Goal: Information Seeking & Learning: Learn about a topic

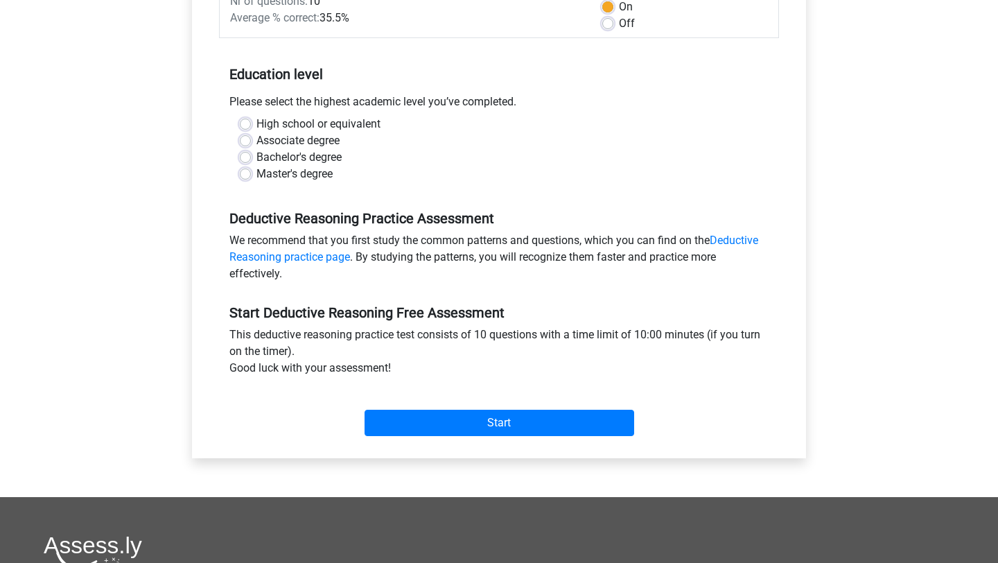
scroll to position [230, 0]
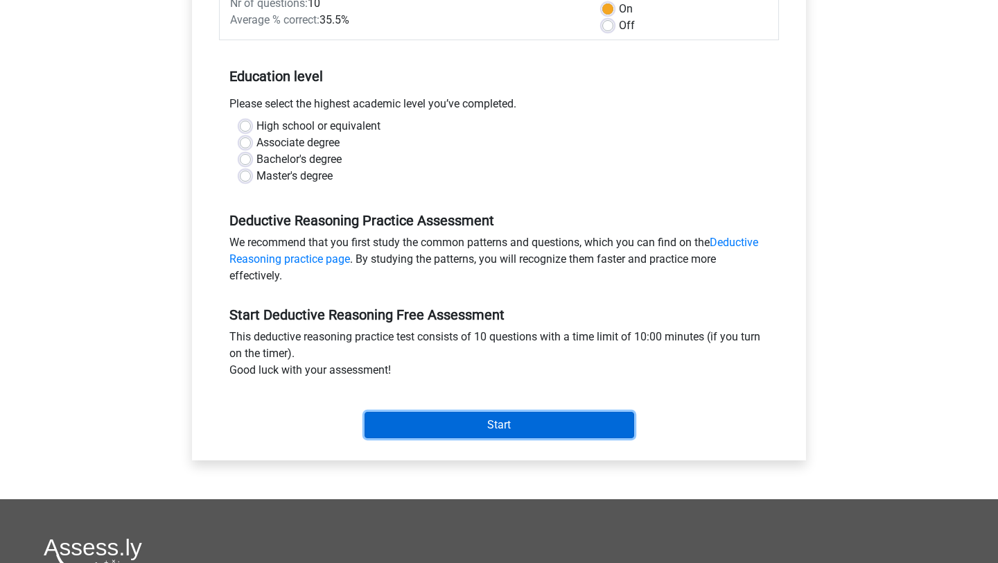
click at [465, 429] on input "Start" at bounding box center [500, 425] width 270 height 26
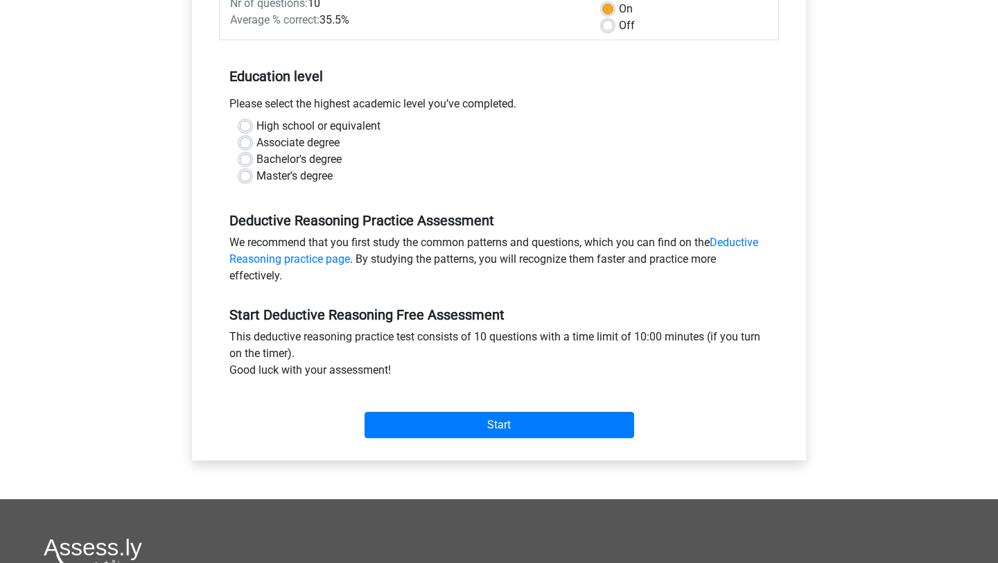
click at [277, 198] on div "Deductive Reasoning Practice Assessment We recommend that you first study the c…" at bounding box center [499, 242] width 560 height 94
click at [256, 155] on label "Bachelor's degree" at bounding box center [298, 159] width 85 height 17
click at [248, 155] on input "Bachelor's degree" at bounding box center [245, 158] width 11 height 14
radio input "true"
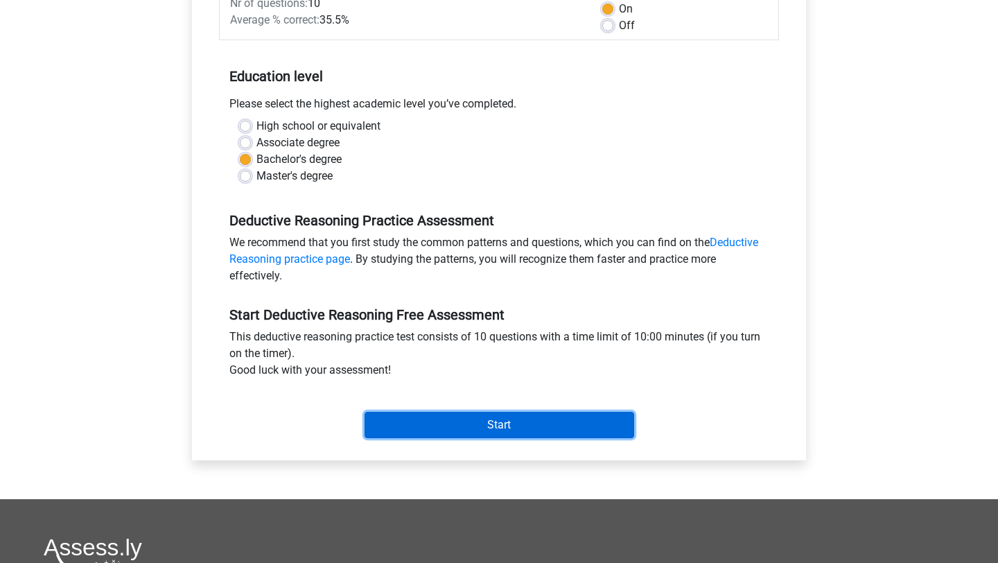
click at [482, 433] on input "Start" at bounding box center [500, 425] width 270 height 26
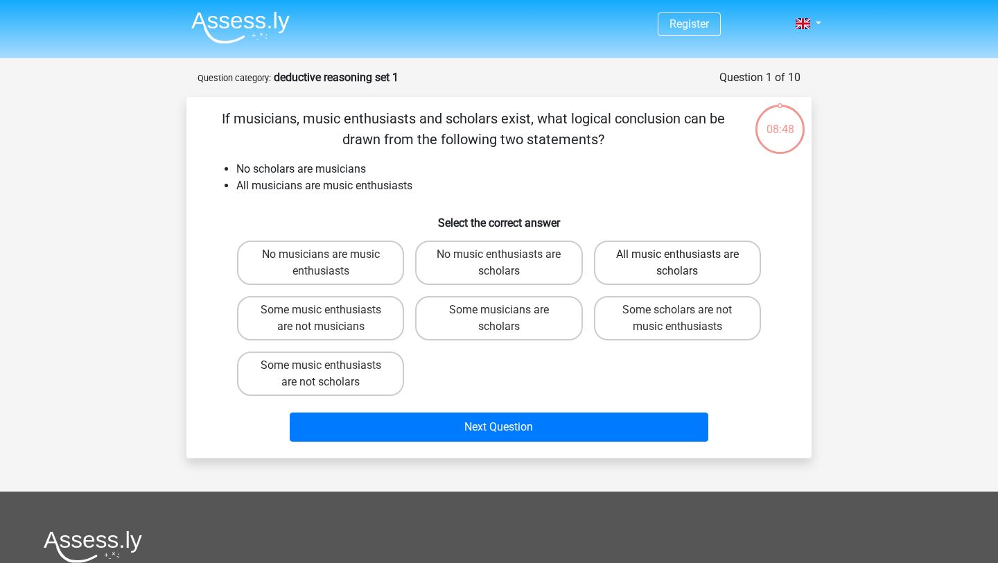
click at [632, 262] on label "All music enthusiasts are scholars" at bounding box center [677, 263] width 167 height 44
click at [677, 262] on input "All music enthusiasts are scholars" at bounding box center [681, 258] width 9 height 9
radio input "true"
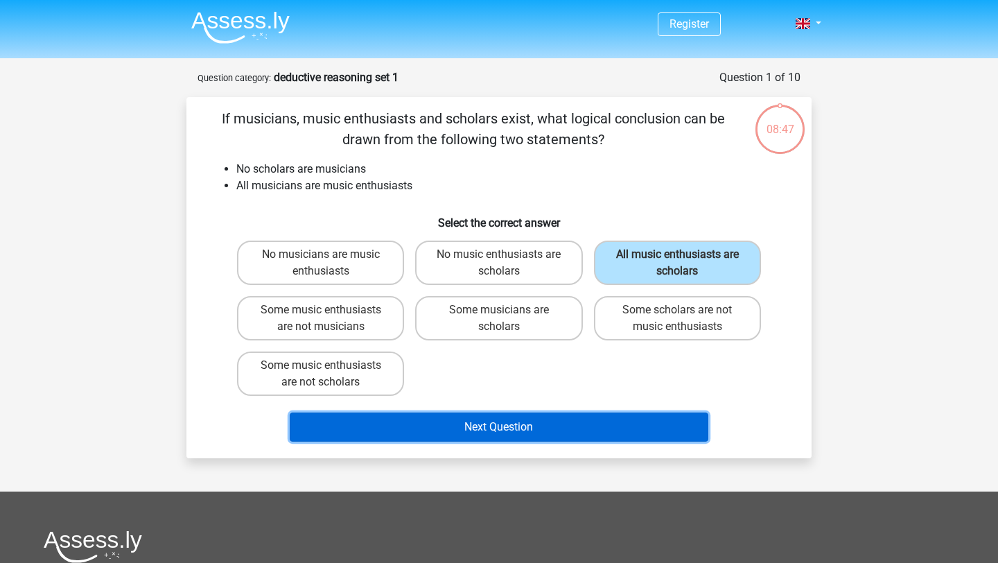
click at [531, 422] on button "Next Question" at bounding box center [499, 426] width 419 height 29
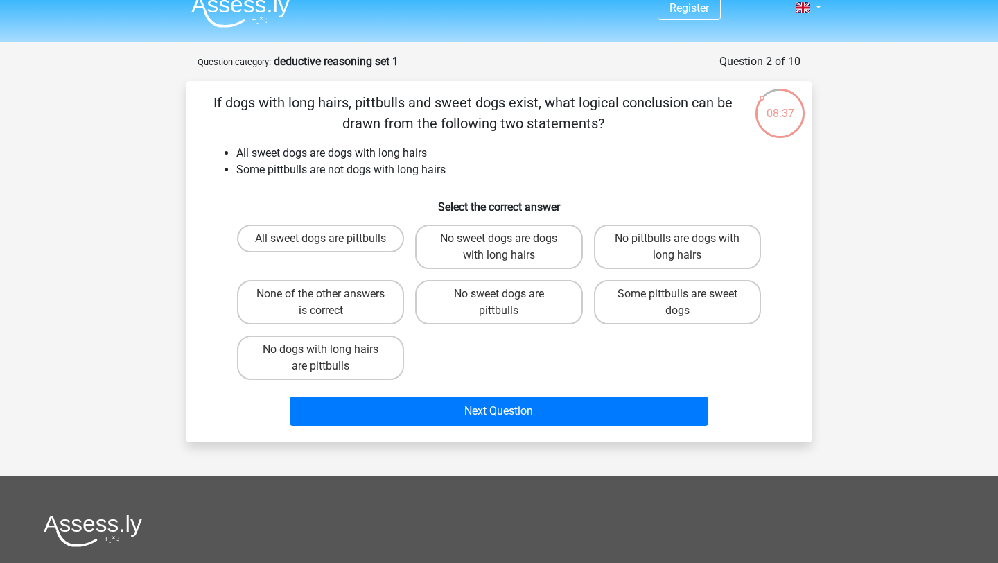
scroll to position [12, 0]
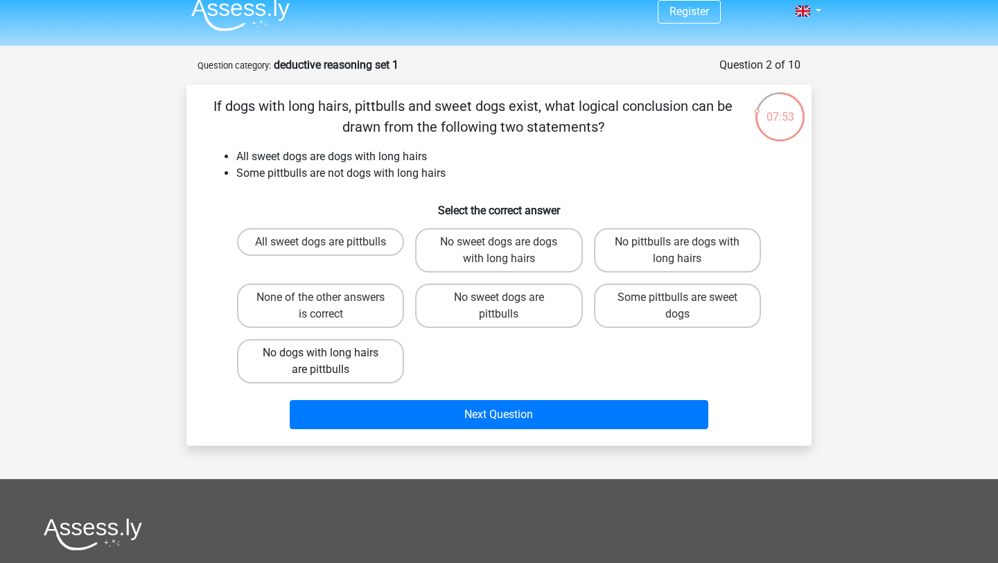
click at [345, 365] on label "No dogs with long hairs are pittbulls" at bounding box center [320, 361] width 167 height 44
click at [330, 362] on input "No dogs with long hairs are pittbulls" at bounding box center [325, 357] width 9 height 9
radio input "true"
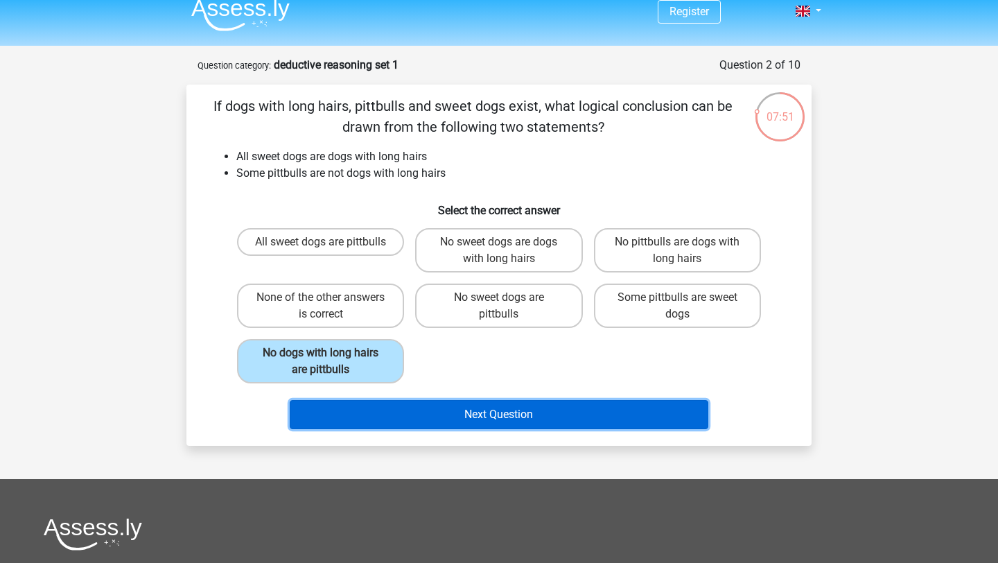
click at [524, 410] on button "Next Question" at bounding box center [499, 414] width 419 height 29
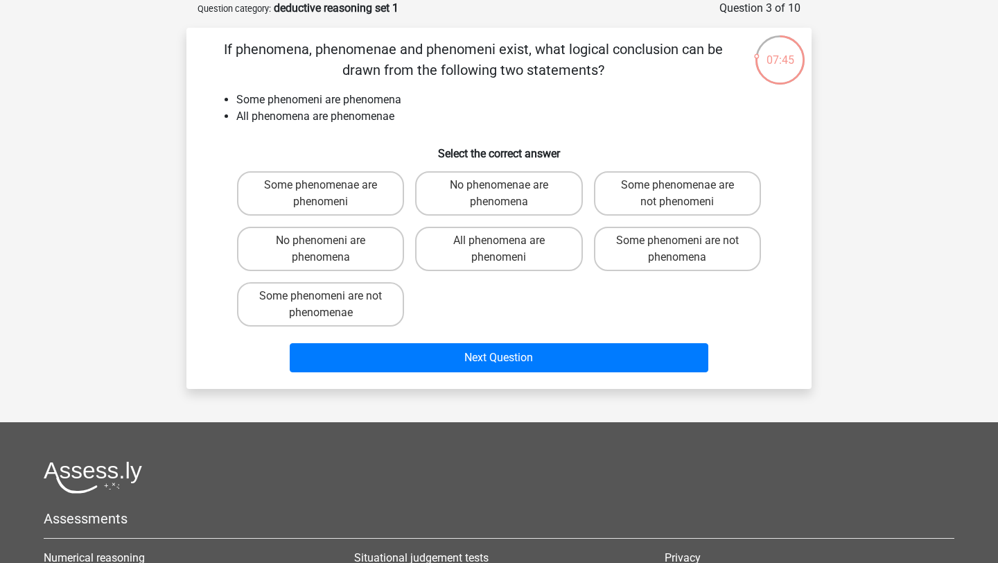
scroll to position [64, 0]
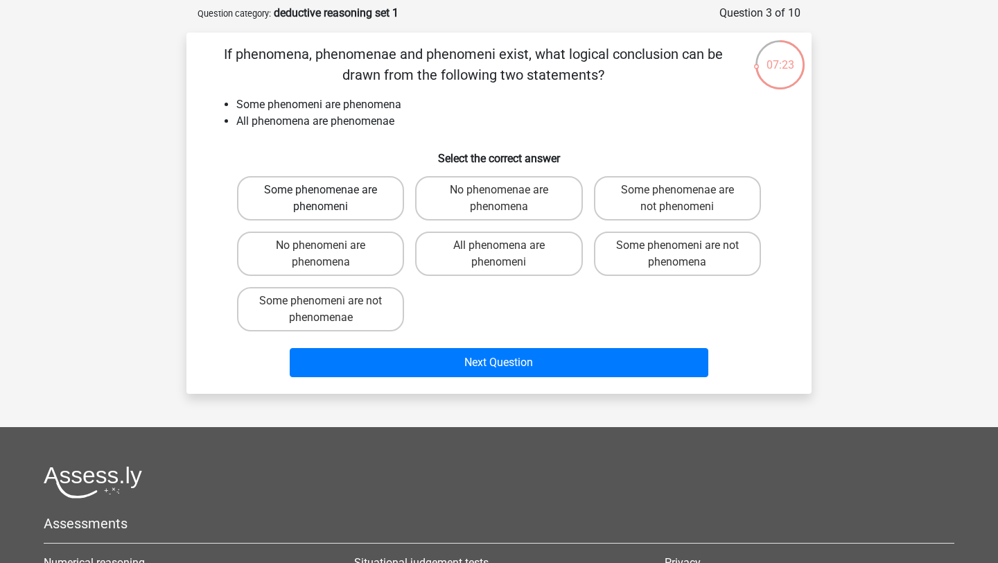
click at [344, 195] on label "Some phenomenae are phenomeni" at bounding box center [320, 198] width 167 height 44
click at [330, 195] on input "Some phenomenae are phenomeni" at bounding box center [325, 194] width 9 height 9
radio input "true"
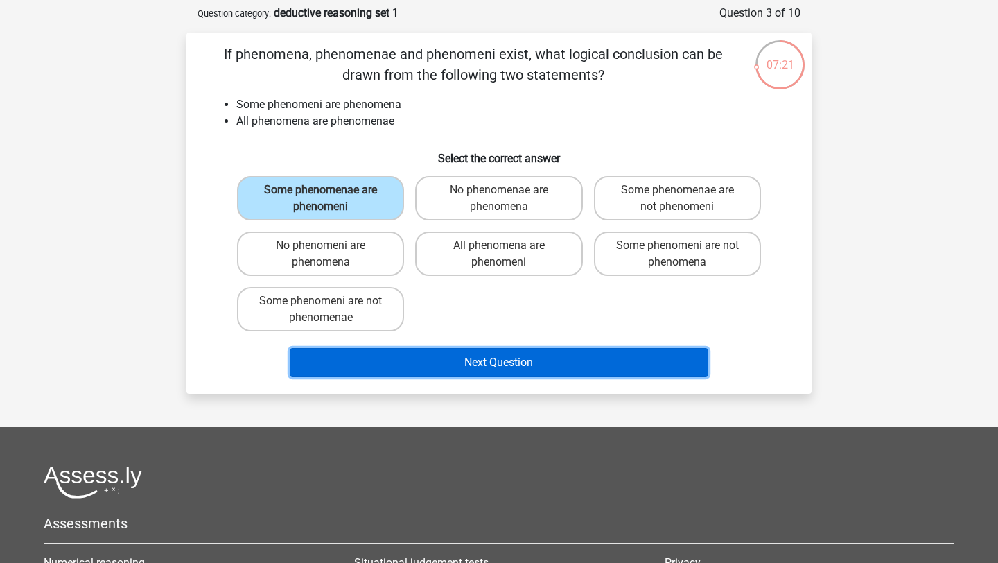
click at [501, 360] on button "Next Question" at bounding box center [499, 362] width 419 height 29
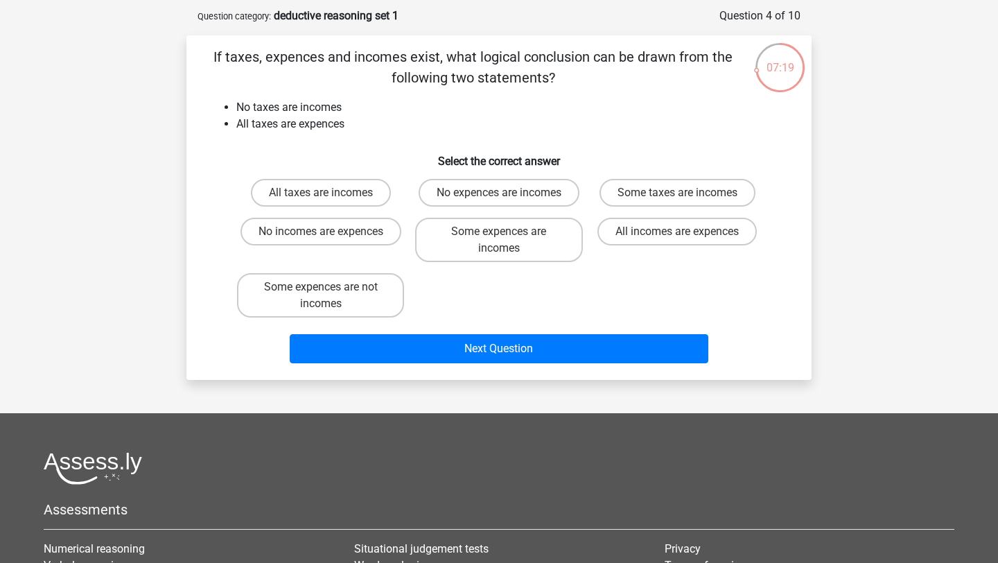
scroll to position [61, 0]
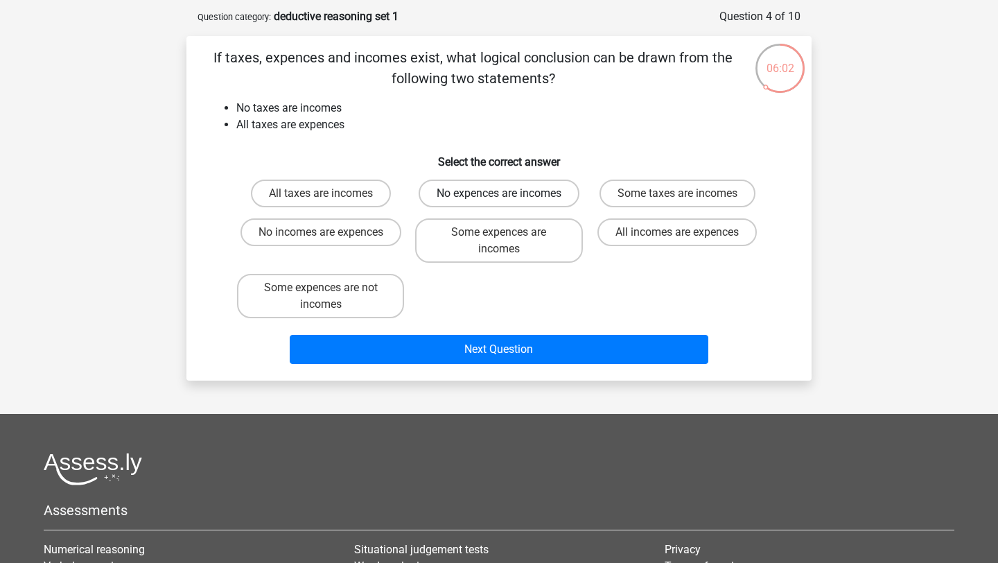
click at [511, 193] on label "No expences are incomes" at bounding box center [499, 194] width 161 height 28
click at [508, 193] on input "No expences are incomes" at bounding box center [503, 197] width 9 height 9
radio input "true"
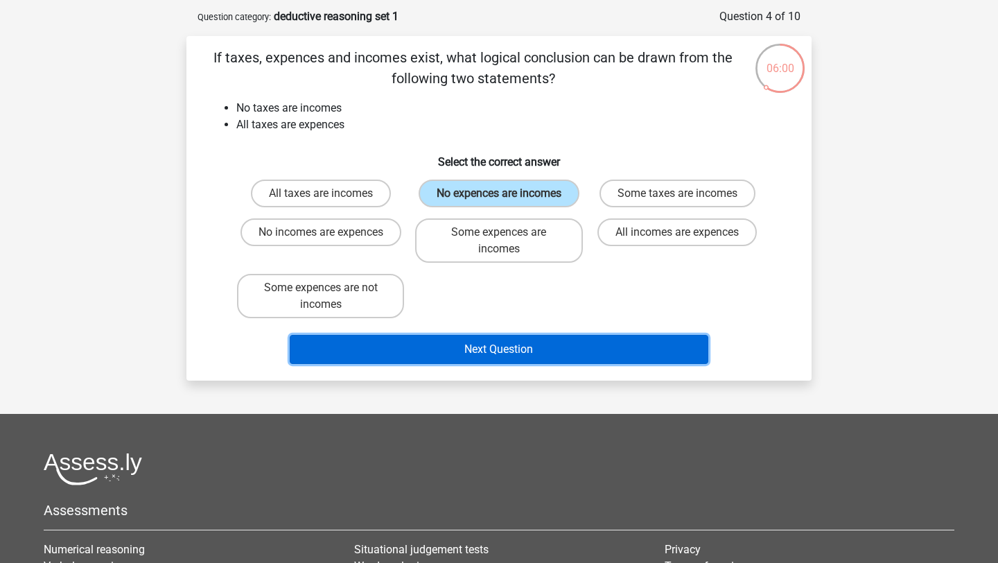
click at [521, 345] on button "Next Question" at bounding box center [499, 349] width 419 height 29
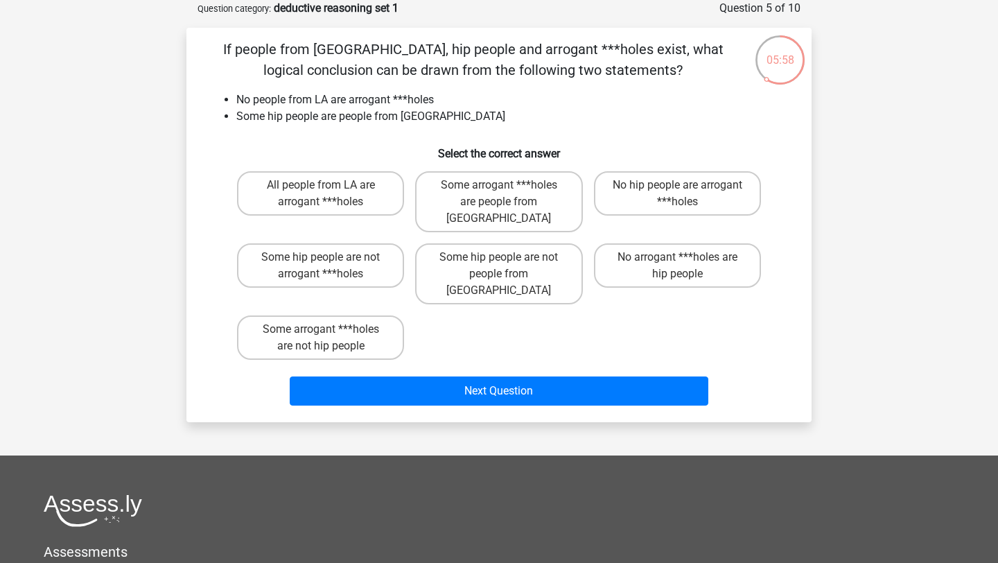
scroll to position [53, 0]
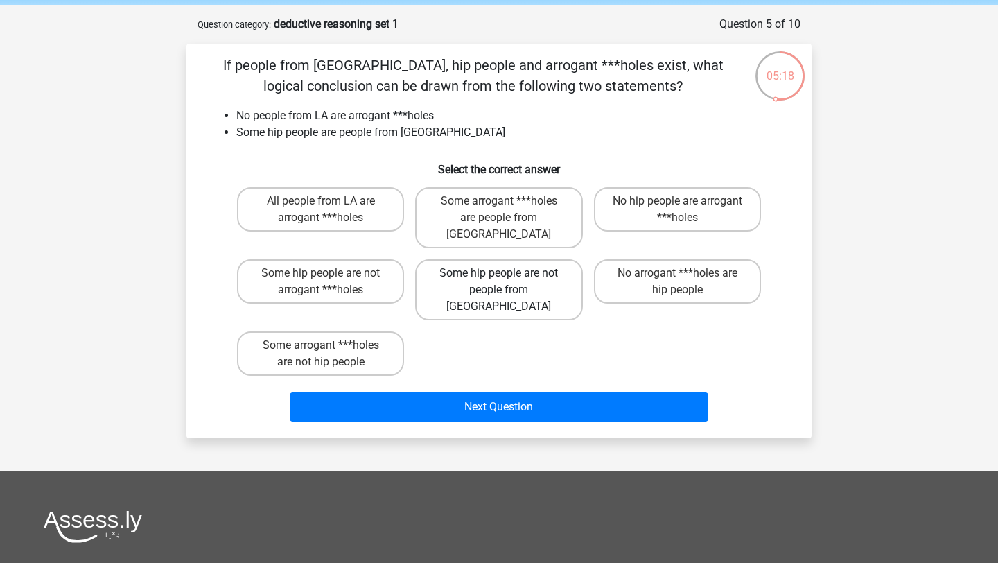
click at [516, 268] on label "Some hip people are not people from [GEOGRAPHIC_DATA]" at bounding box center [498, 289] width 167 height 61
click at [508, 273] on input "Some hip people are not people from [GEOGRAPHIC_DATA]" at bounding box center [503, 277] width 9 height 9
radio input "true"
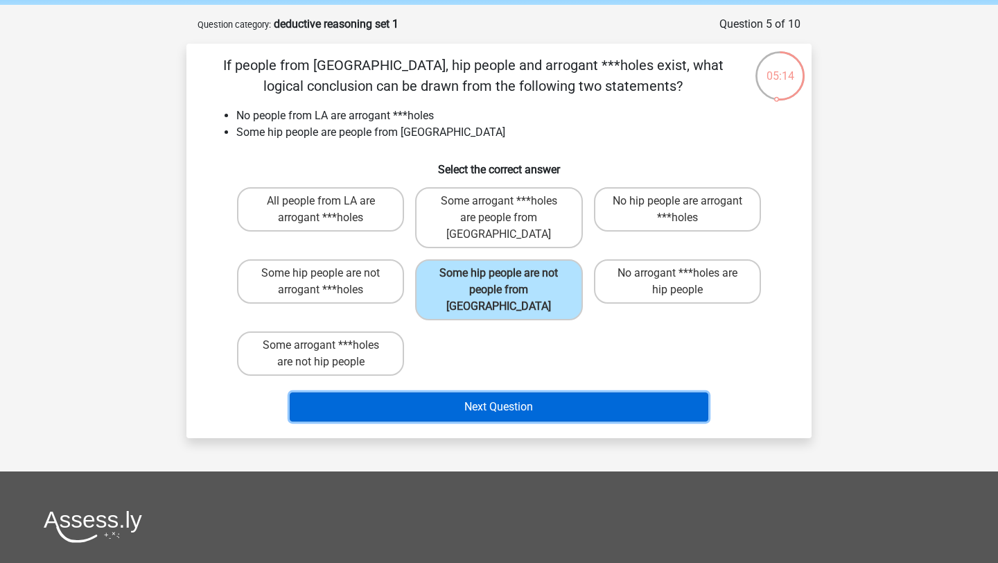
click at [531, 392] on button "Next Question" at bounding box center [499, 406] width 419 height 29
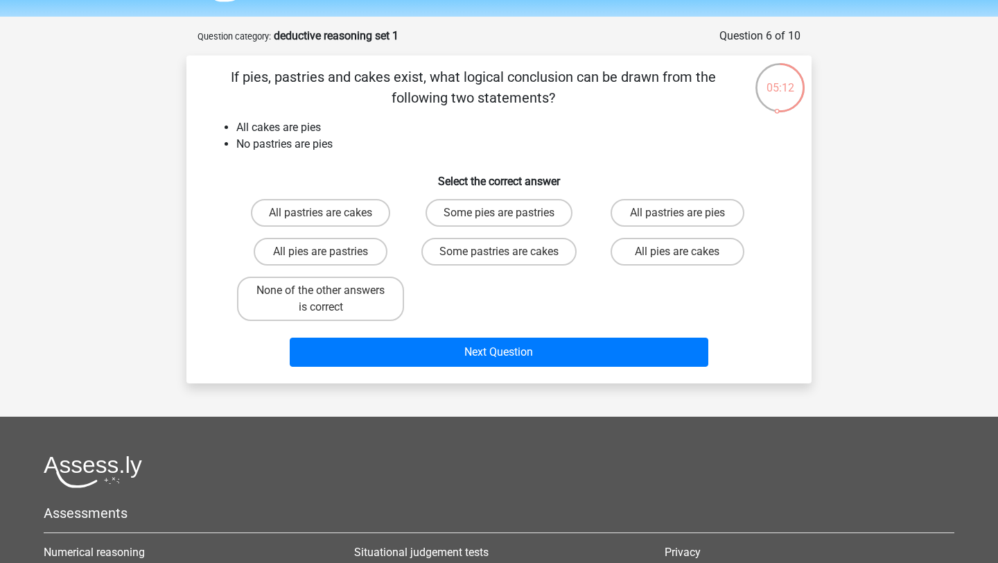
scroll to position [41, 0]
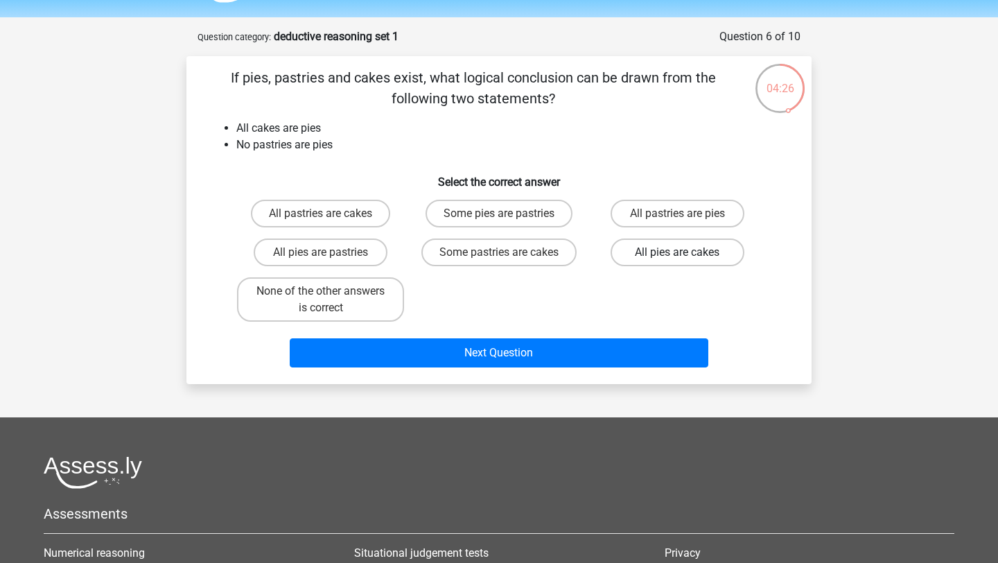
click at [648, 256] on label "All pies are cakes" at bounding box center [678, 252] width 134 height 28
click at [677, 256] on input "All pies are cakes" at bounding box center [681, 256] width 9 height 9
radio input "true"
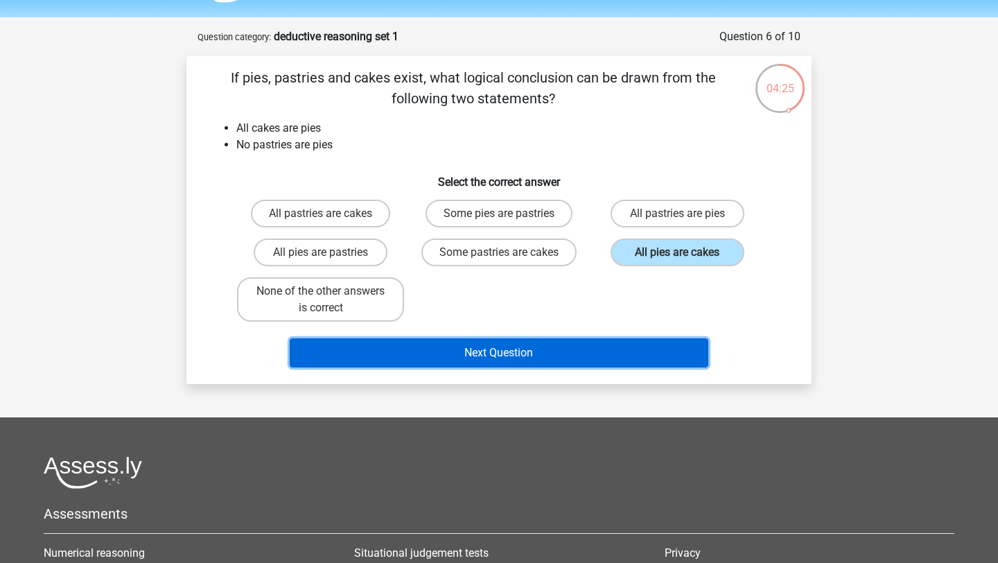
click at [615, 342] on button "Next Question" at bounding box center [499, 352] width 419 height 29
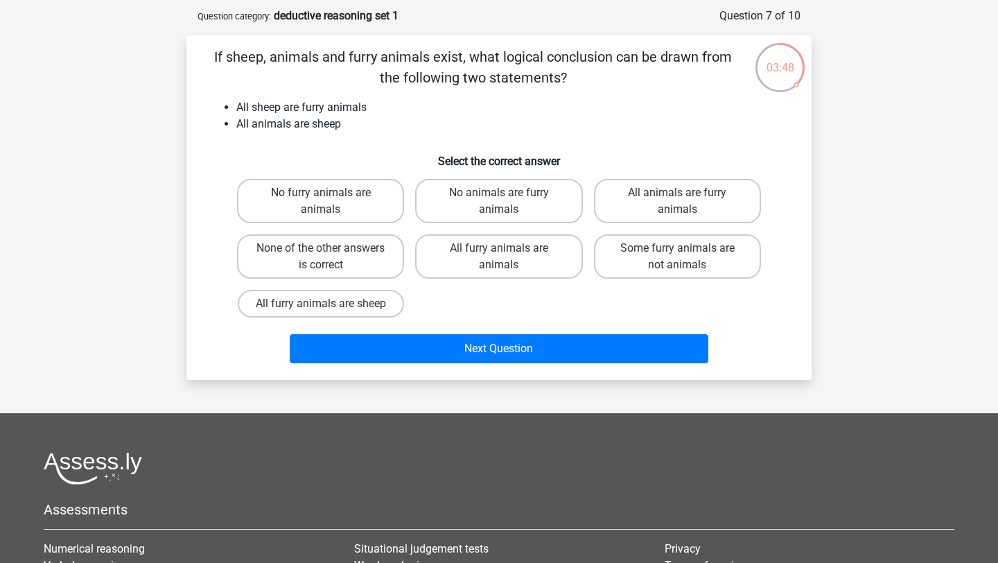
scroll to position [60, 0]
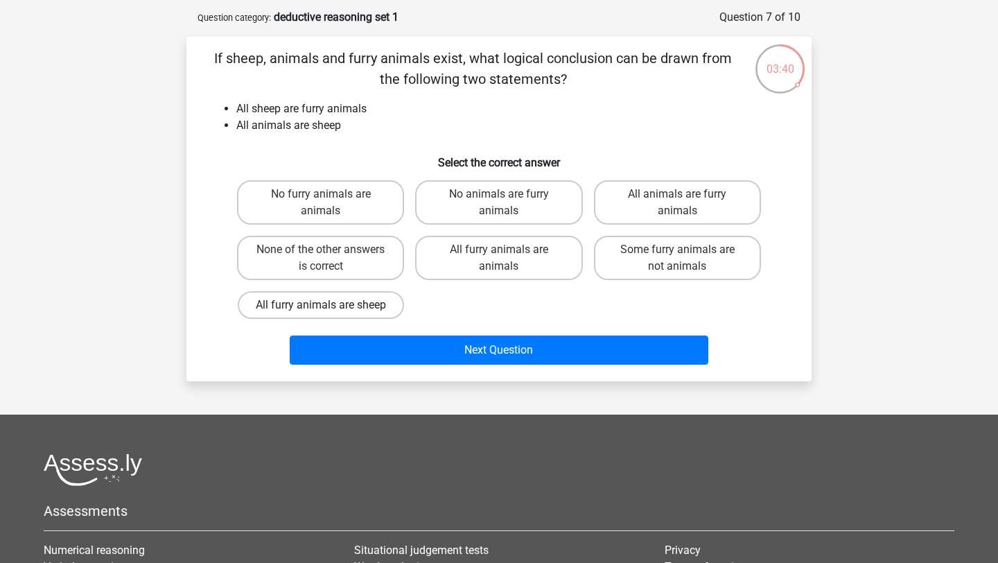
click at [378, 304] on label "All furry animals are sheep" at bounding box center [321, 305] width 166 height 28
click at [330, 305] on input "All furry animals are sheep" at bounding box center [325, 309] width 9 height 9
radio input "true"
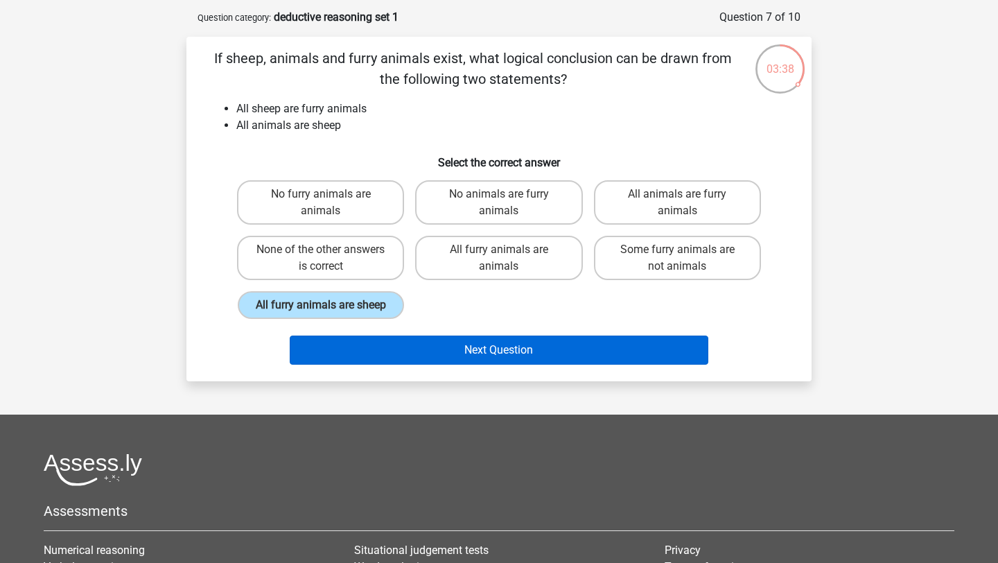
click at [442, 343] on button "Next Question" at bounding box center [499, 349] width 419 height 29
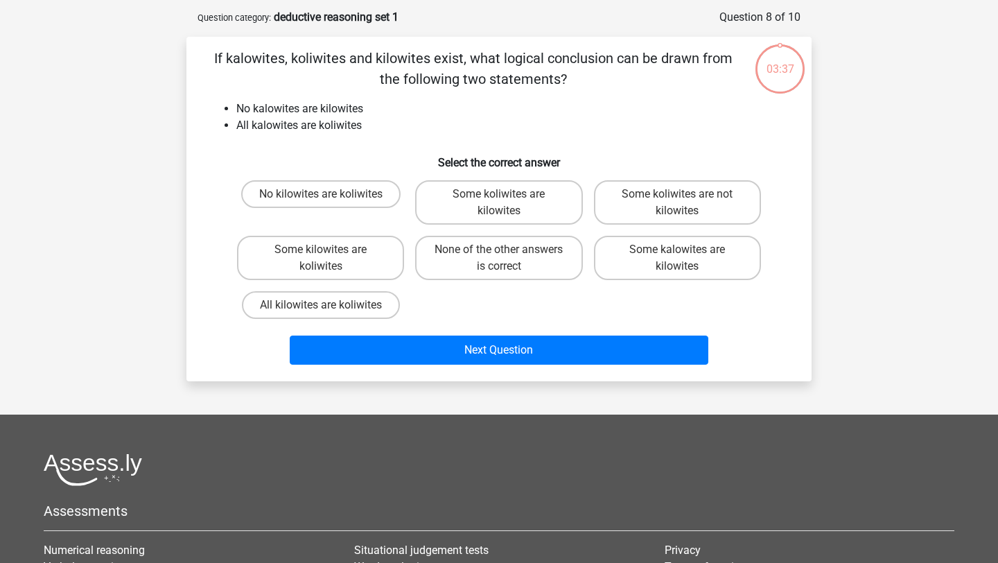
scroll to position [69, 0]
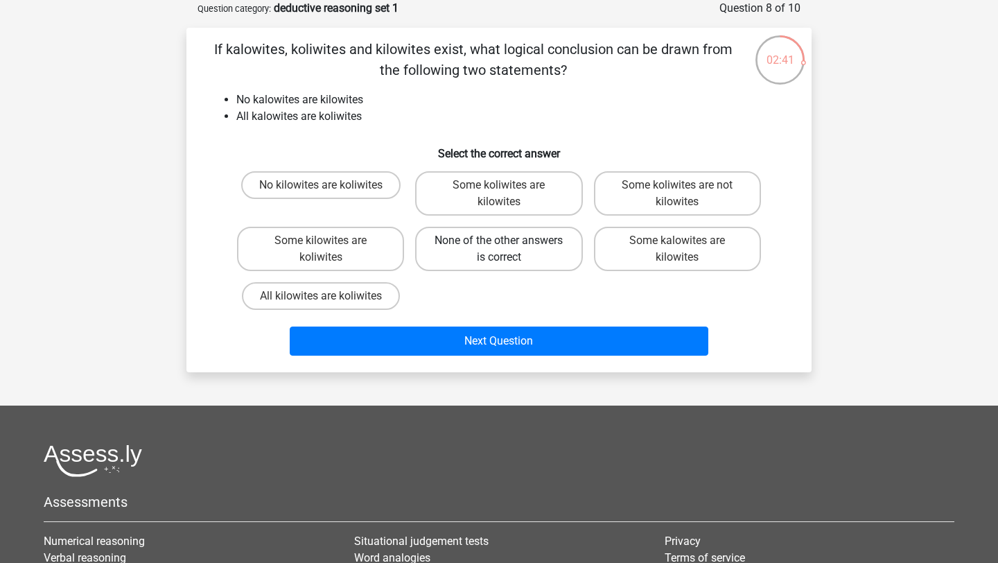
click at [485, 254] on label "None of the other answers is correct" at bounding box center [498, 249] width 167 height 44
click at [499, 250] on input "None of the other answers is correct" at bounding box center [503, 245] width 9 height 9
radio input "true"
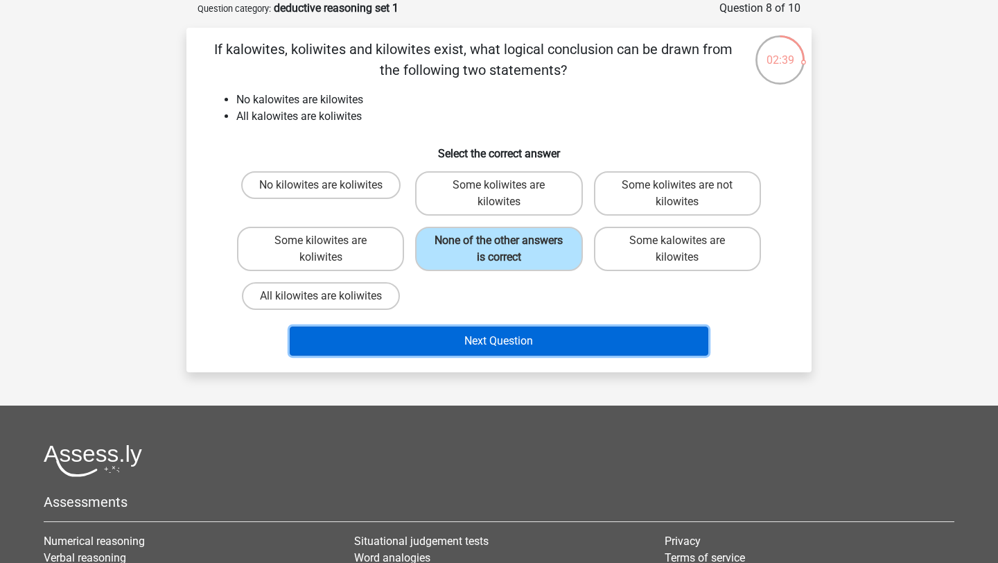
click at [491, 346] on button "Next Question" at bounding box center [499, 340] width 419 height 29
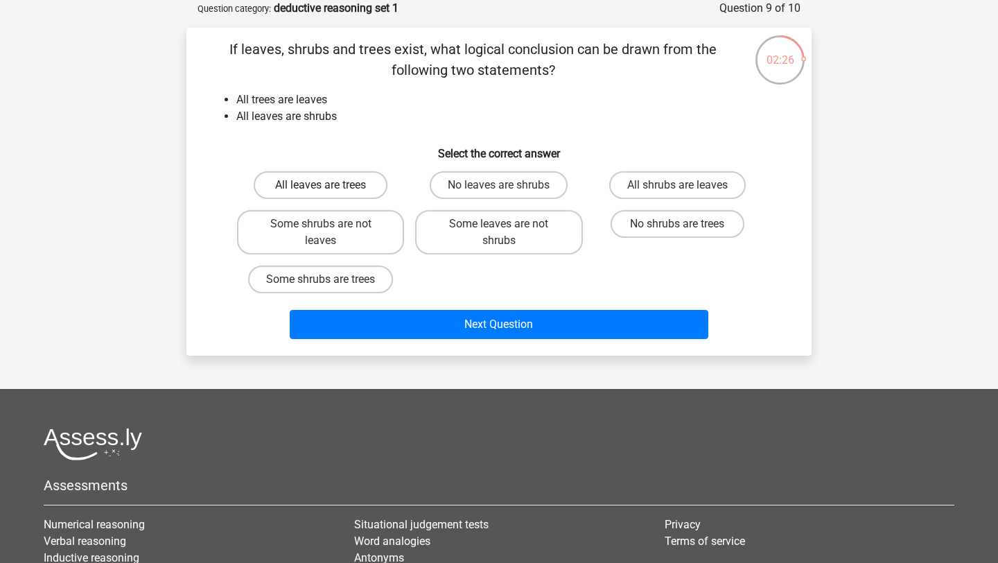
click at [360, 190] on label "All leaves are trees" at bounding box center [321, 185] width 134 height 28
click at [330, 190] on input "All leaves are trees" at bounding box center [325, 189] width 9 height 9
radio input "true"
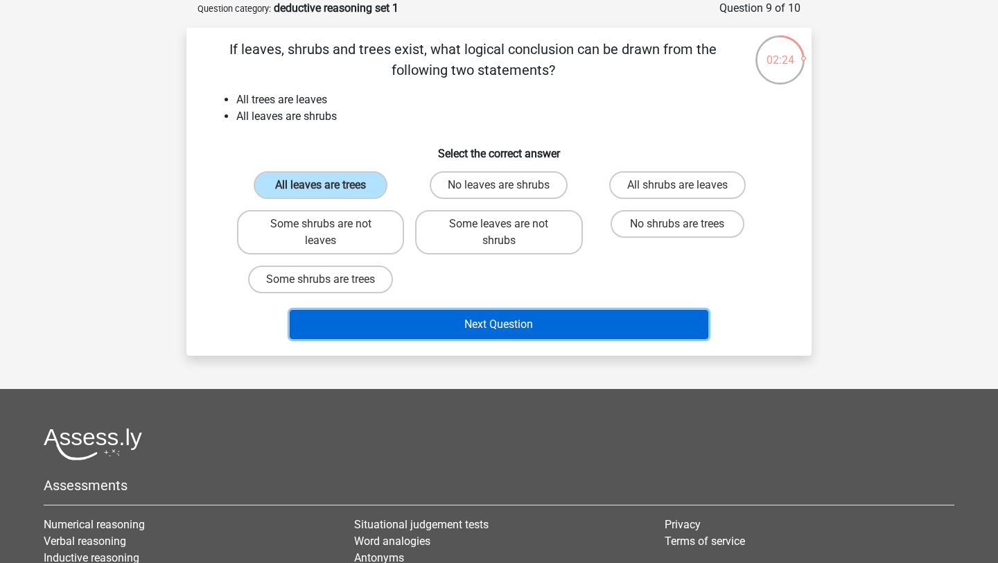
click at [473, 329] on button "Next Question" at bounding box center [499, 324] width 419 height 29
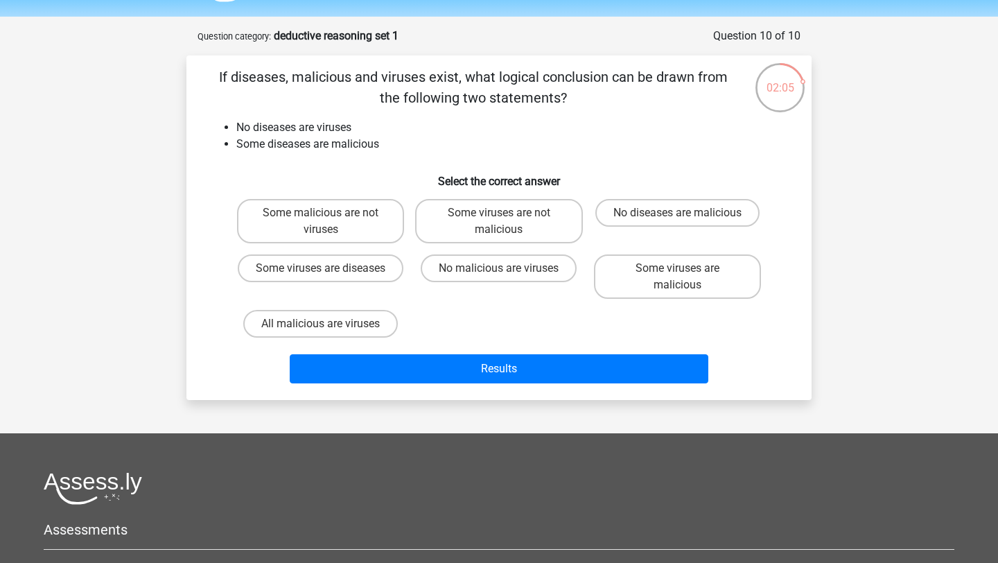
scroll to position [41, 0]
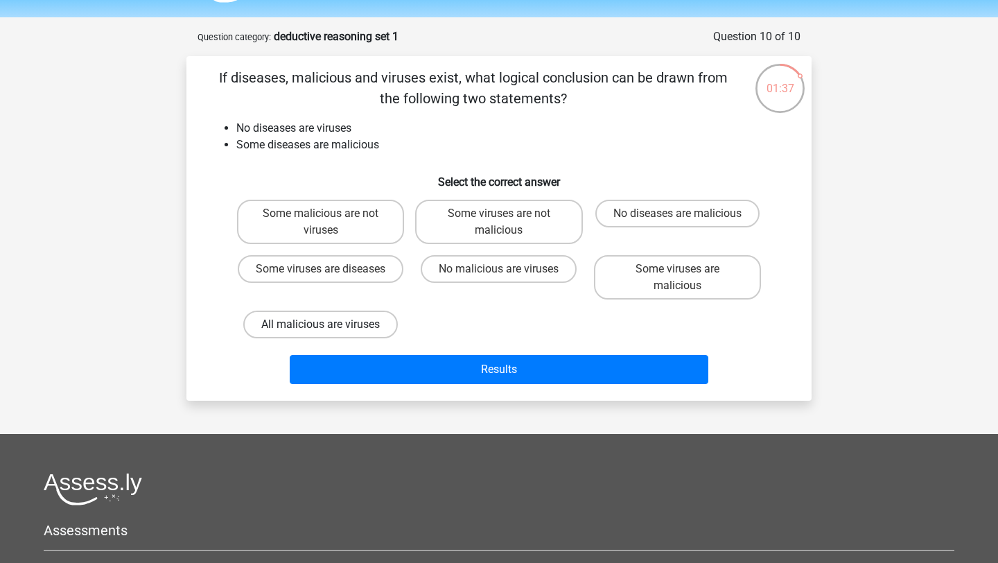
click at [382, 322] on label "All malicious are viruses" at bounding box center [320, 325] width 155 height 28
click at [330, 324] on input "All malicious are viruses" at bounding box center [325, 328] width 9 height 9
radio input "true"
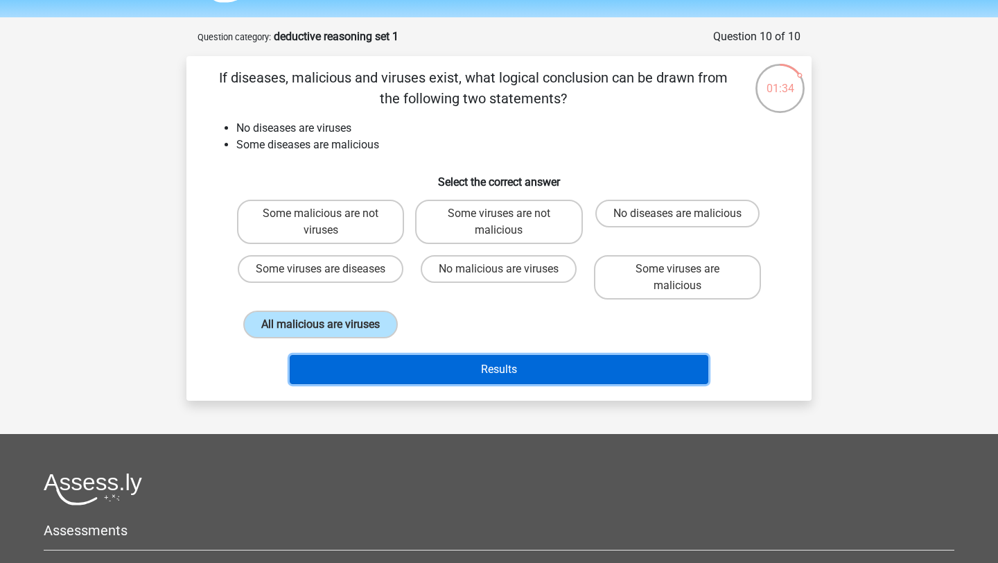
click at [453, 370] on button "Results" at bounding box center [499, 369] width 419 height 29
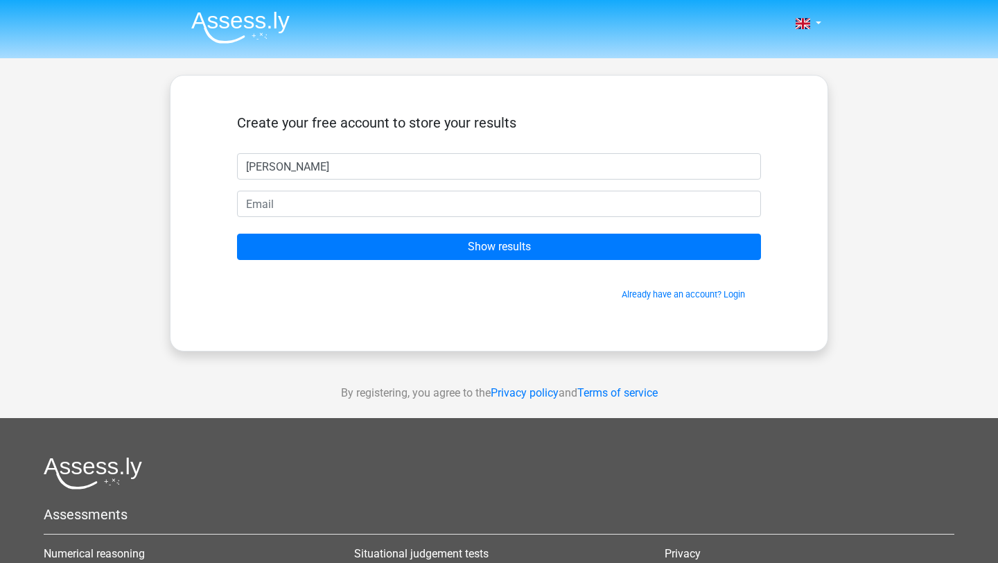
type input "Nicole"
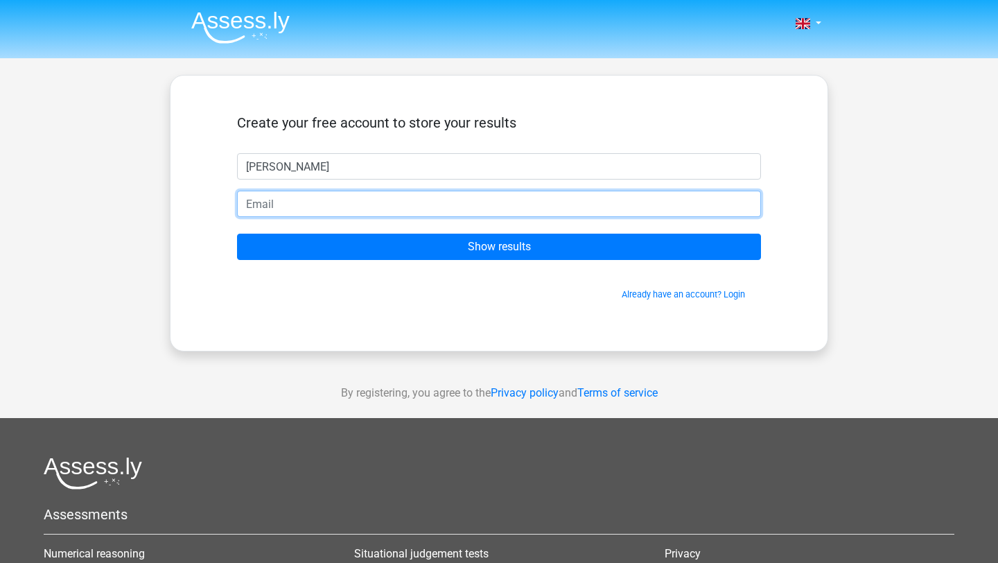
click at [358, 209] on input "email" at bounding box center [499, 204] width 524 height 26
type input "annenicolepp@gmail.com"
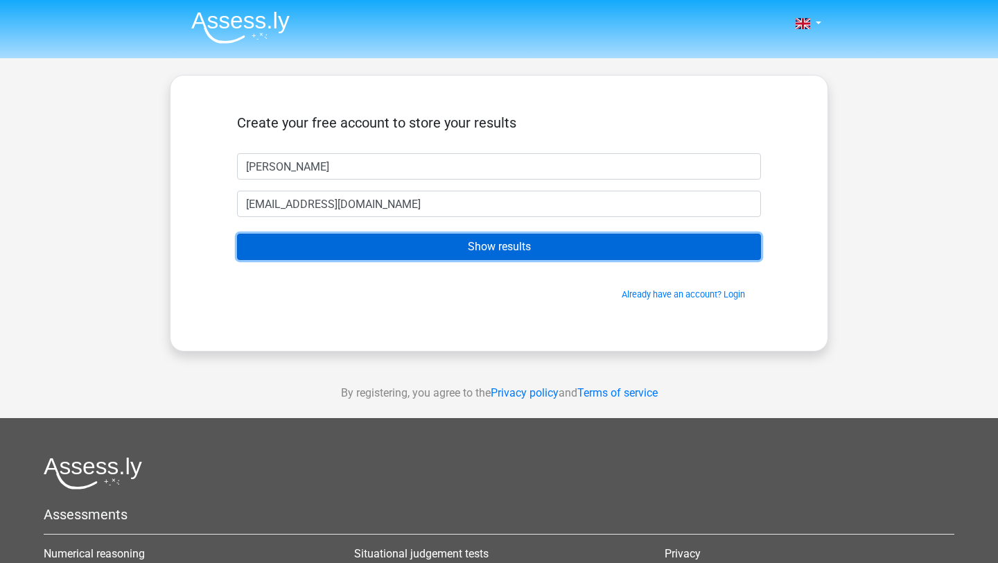
click at [408, 243] on input "Show results" at bounding box center [499, 247] width 524 height 26
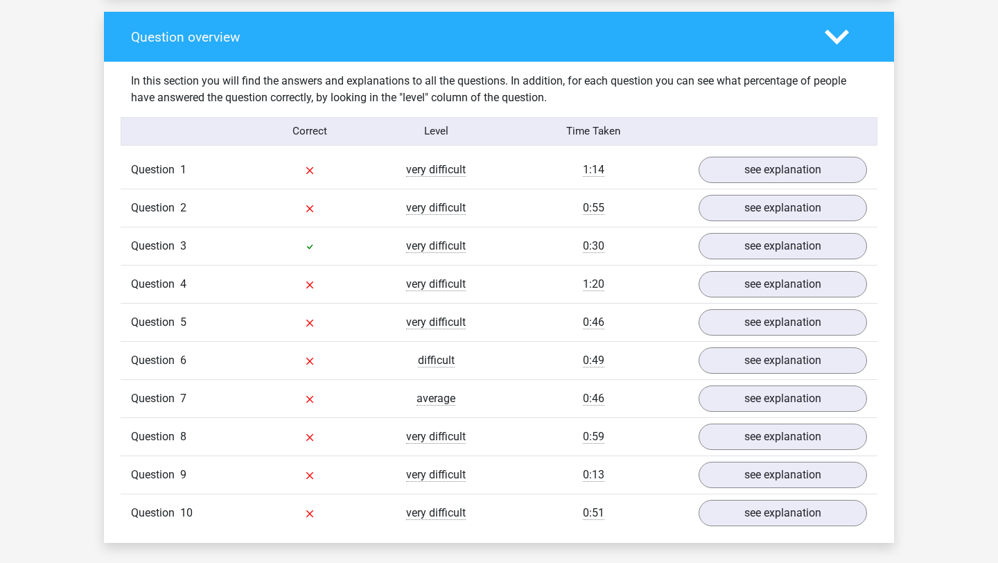
scroll to position [1010, 0]
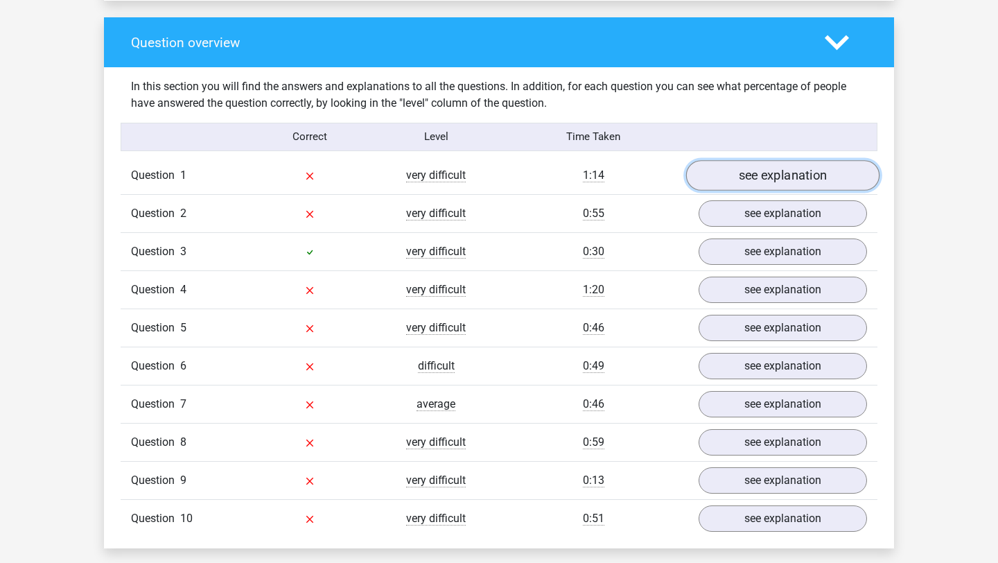
click at [780, 165] on link "see explanation" at bounding box center [782, 175] width 193 height 30
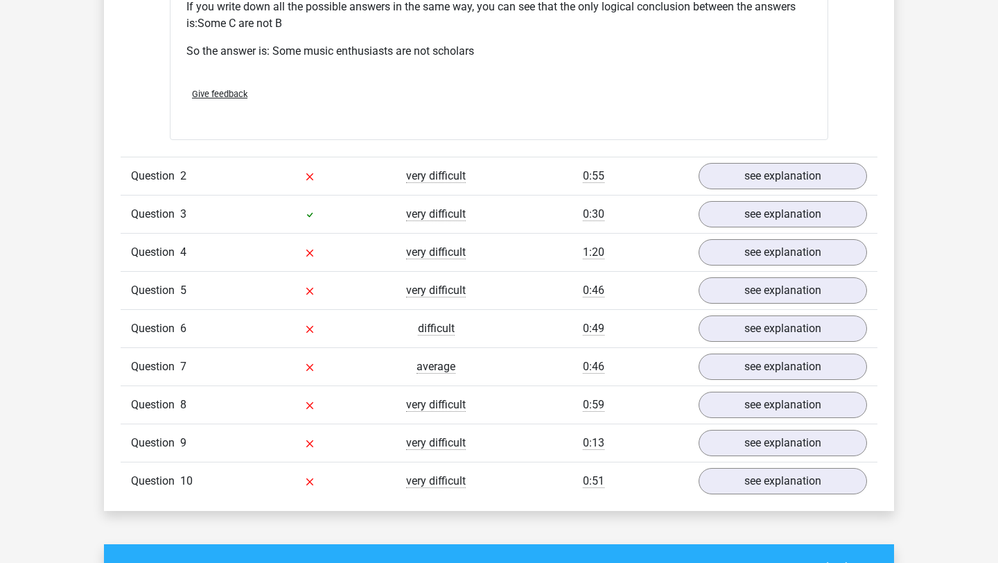
scroll to position [1618, 0]
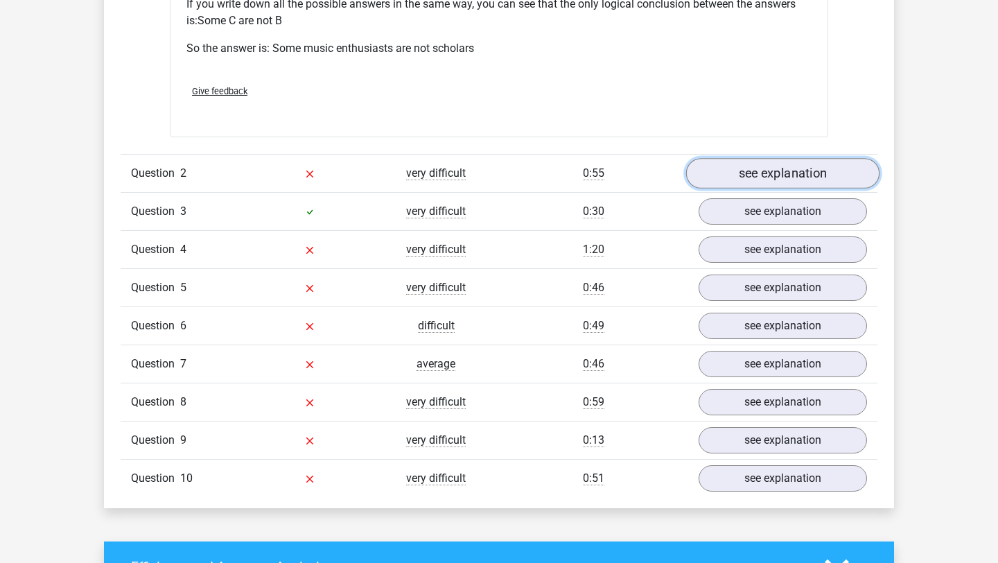
click at [774, 168] on link "see explanation" at bounding box center [782, 173] width 193 height 30
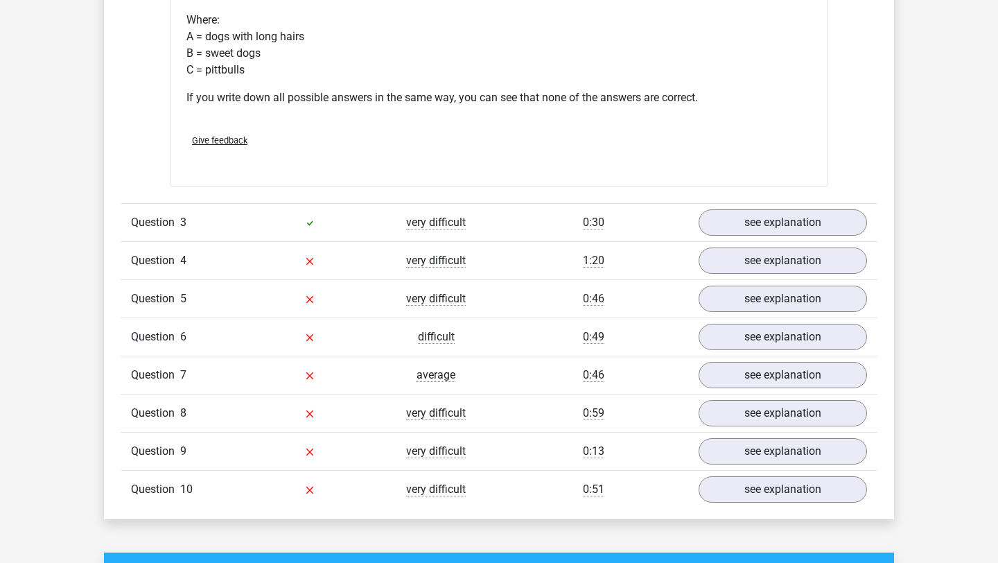
scroll to position [2161, 0]
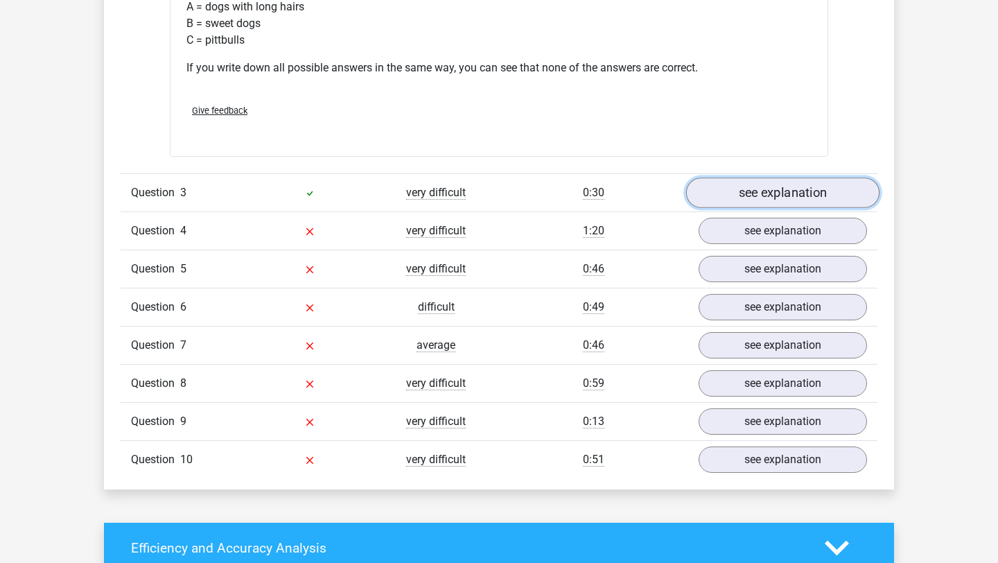
click at [799, 185] on link "see explanation" at bounding box center [782, 193] width 193 height 30
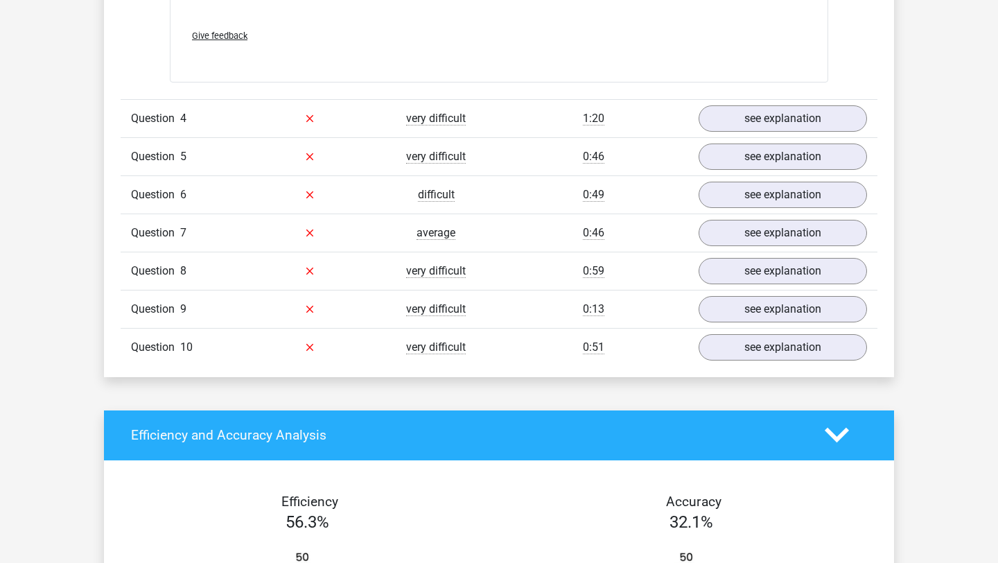
scroll to position [3027, 0]
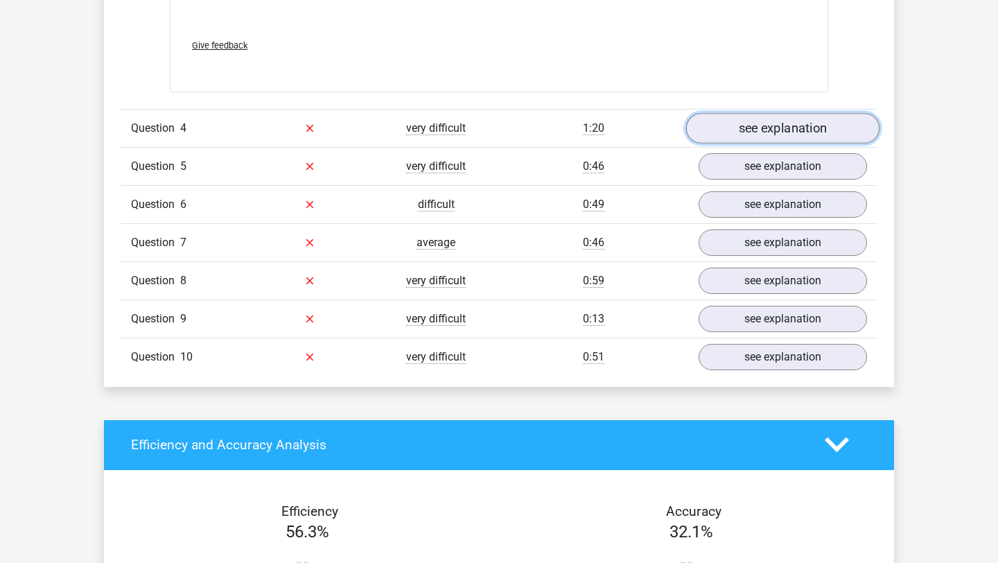
click at [772, 121] on link "see explanation" at bounding box center [782, 128] width 193 height 30
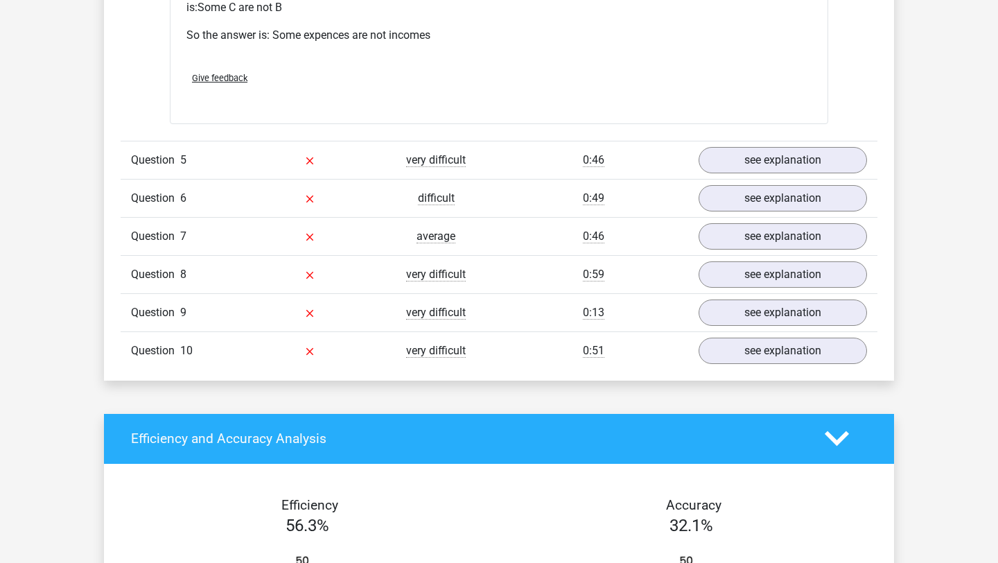
scroll to position [3586, 0]
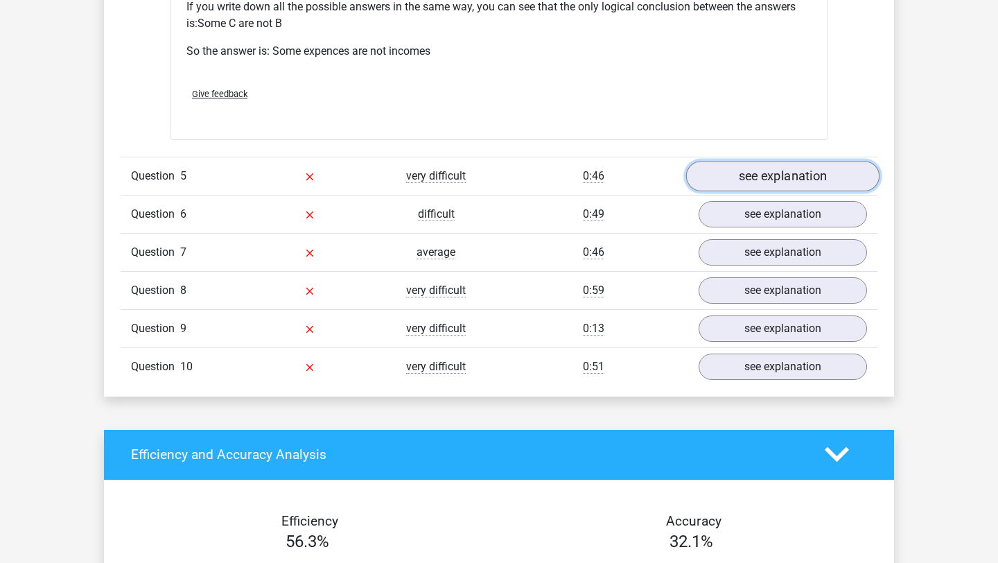
click at [774, 175] on link "see explanation" at bounding box center [782, 176] width 193 height 30
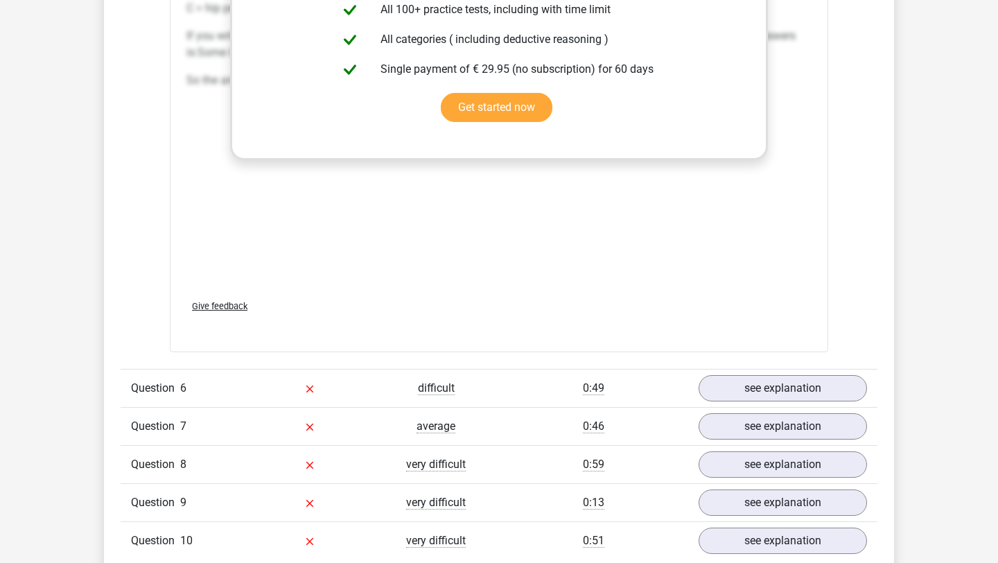
scroll to position [4380, 0]
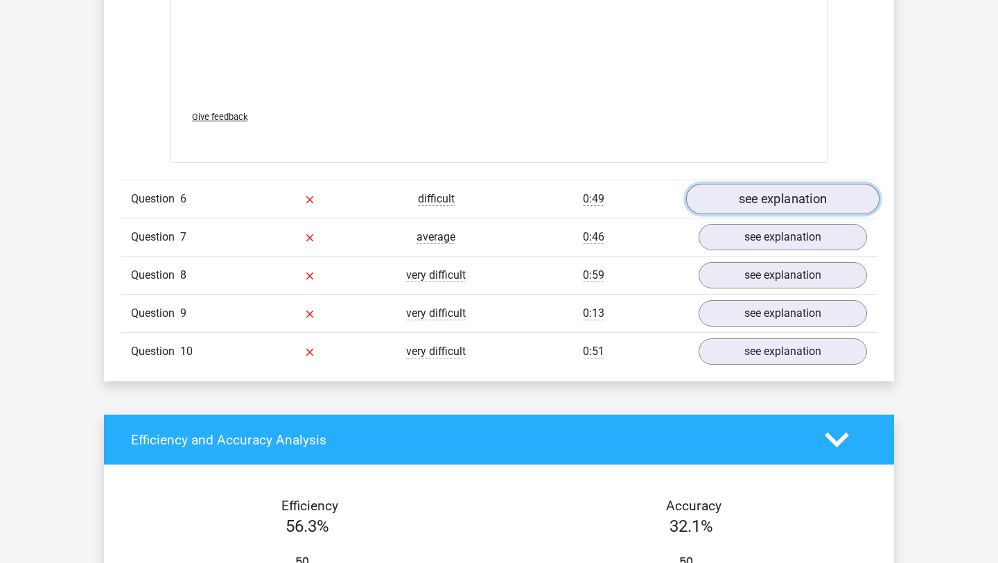
click at [778, 211] on link "see explanation" at bounding box center [782, 199] width 193 height 30
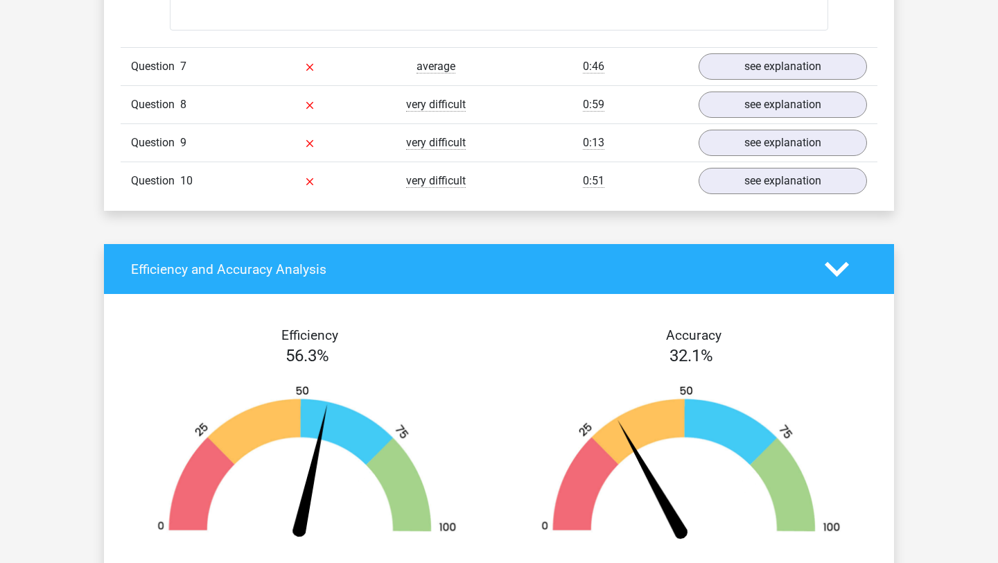
scroll to position [5067, 0]
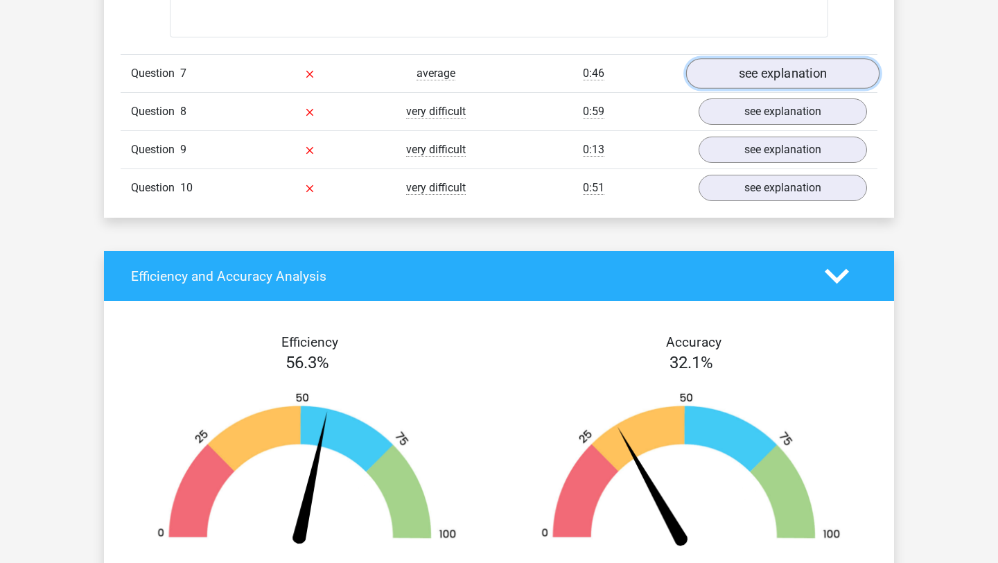
click at [792, 64] on link "see explanation" at bounding box center [782, 73] width 193 height 30
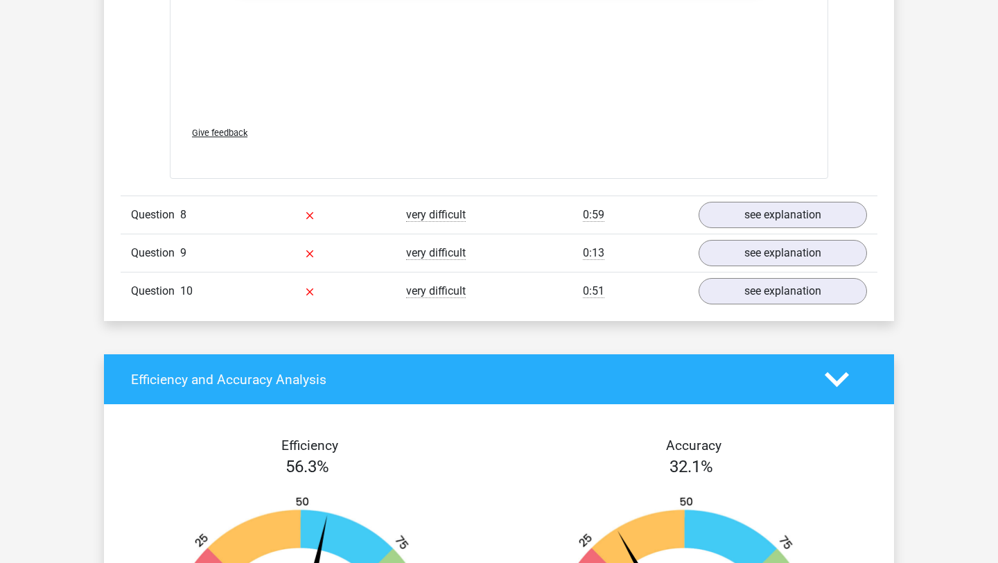
scroll to position [5854, 0]
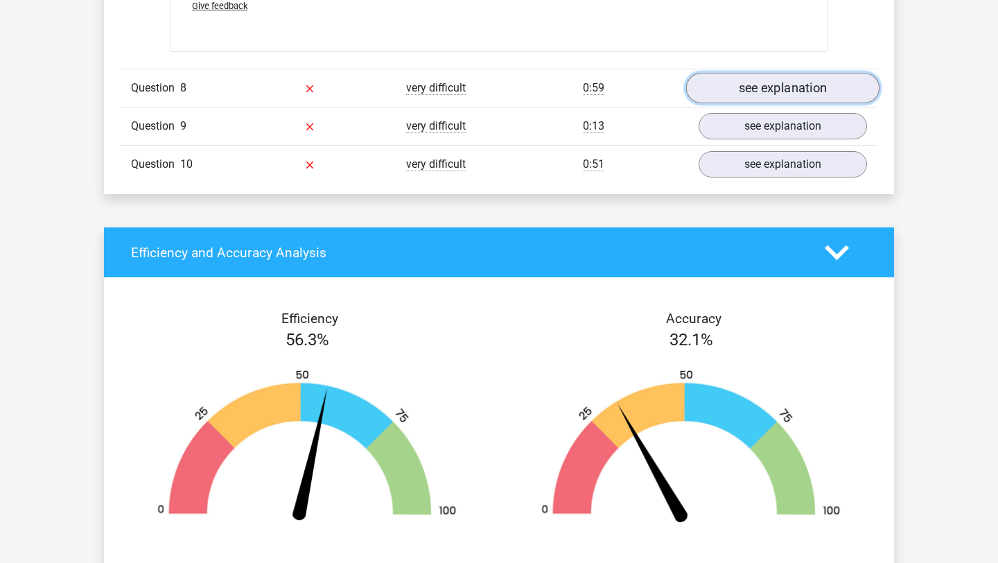
click at [794, 87] on link "see explanation" at bounding box center [782, 88] width 193 height 30
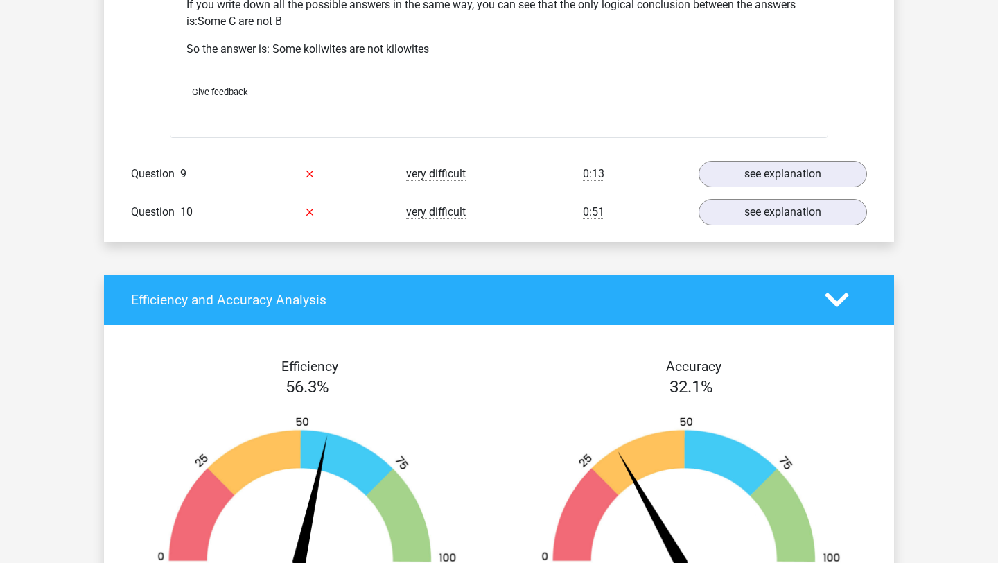
scroll to position [6172, 0]
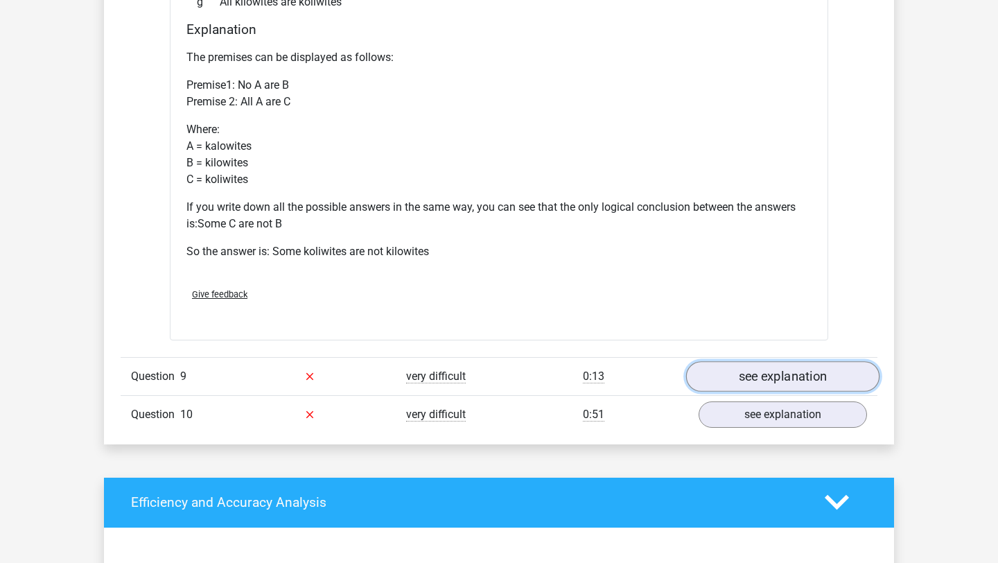
click at [757, 373] on link "see explanation" at bounding box center [782, 376] width 193 height 30
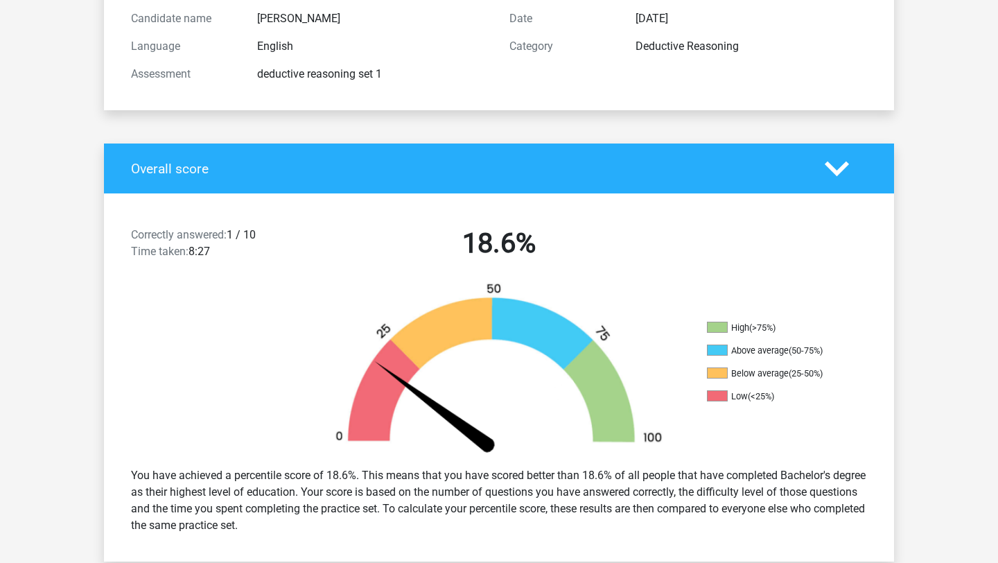
scroll to position [168, 0]
